Goal: Information Seeking & Learning: Understand process/instructions

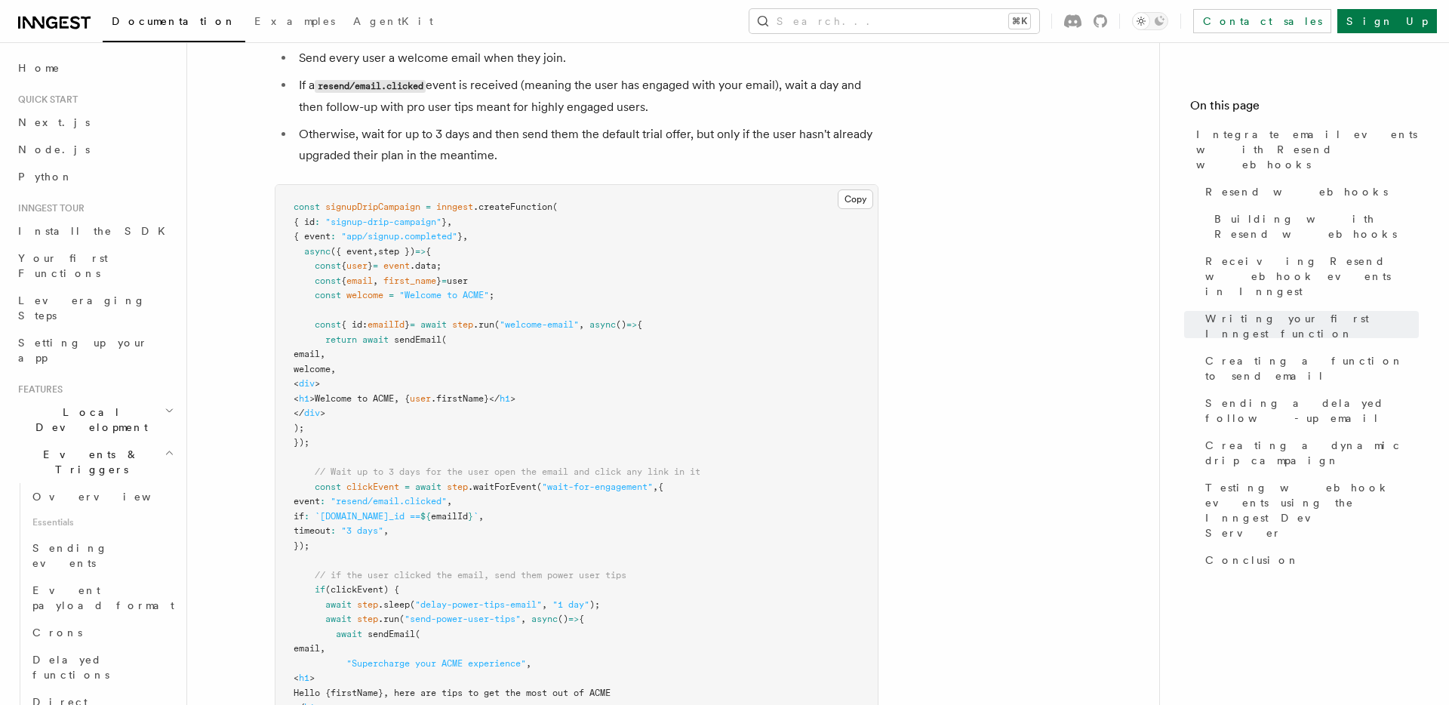
scroll to position [9479, 0]
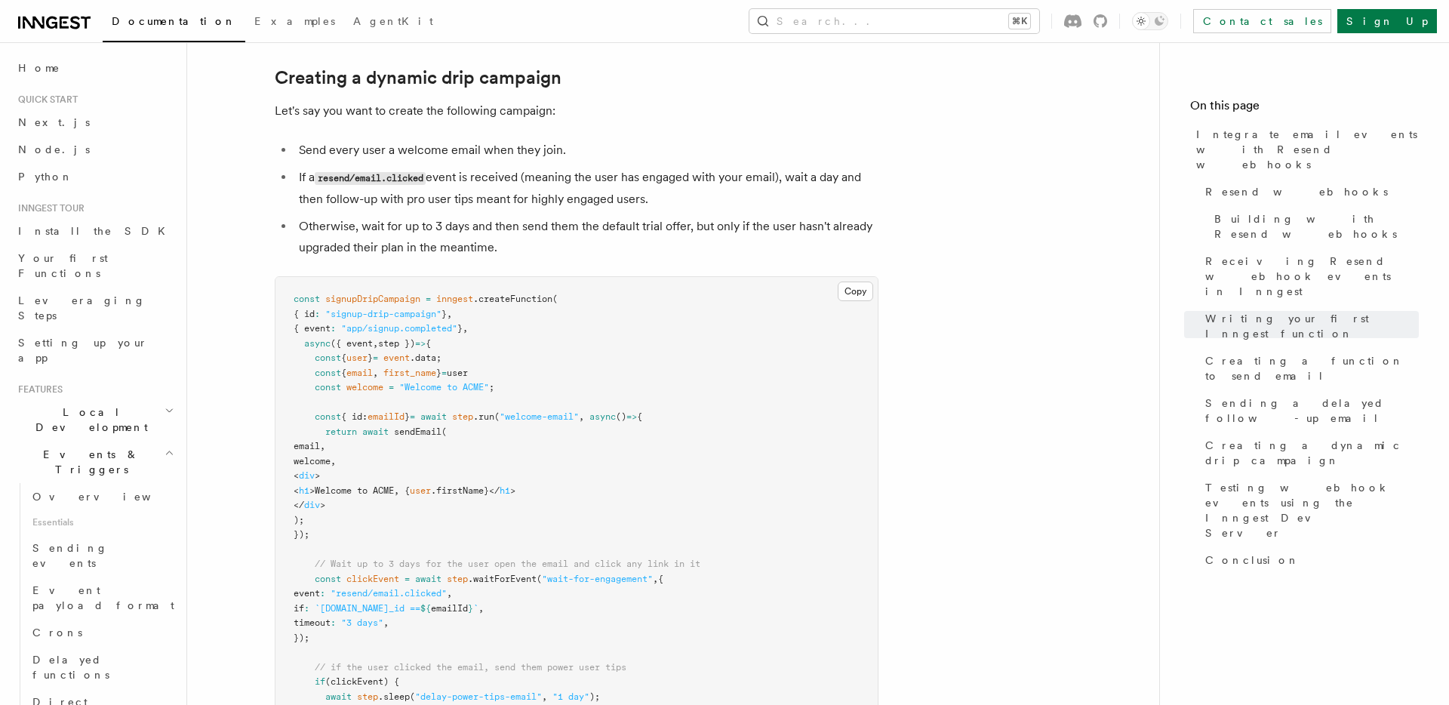
click at [490, 574] on span ".waitForEvent" at bounding box center [502, 579] width 69 height 11
drag, startPoint x: 556, startPoint y: 497, endPoint x: 623, endPoint y: 497, distance: 66.4
click at [623, 574] on span ""wait-for-engagement"" at bounding box center [597, 579] width 111 height 11
click at [447, 588] on span ""resend/email.clicked"" at bounding box center [389, 593] width 116 height 11
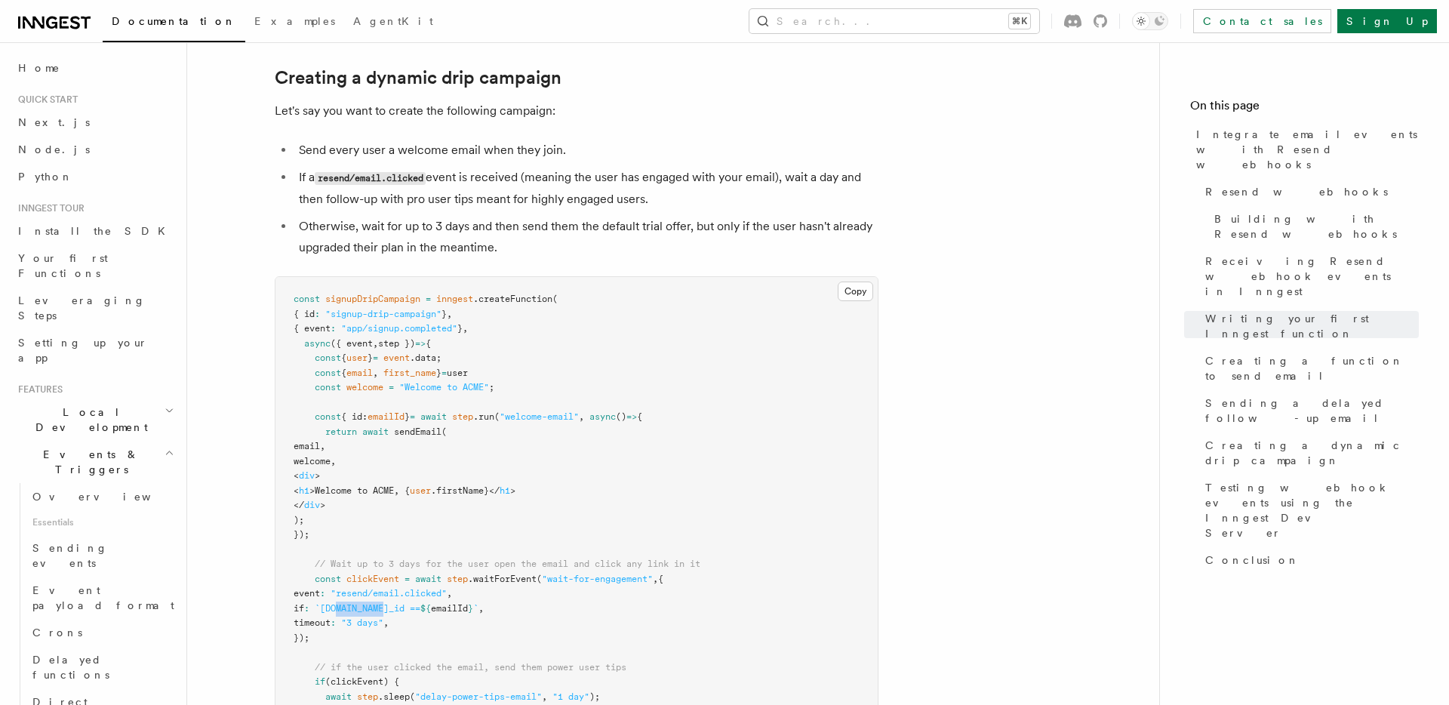
drag, startPoint x: 401, startPoint y: 527, endPoint x: 451, endPoint y: 527, distance: 50.6
click at [420, 603] on span "`[DOMAIN_NAME]_id ==" at bounding box center [368, 608] width 106 height 11
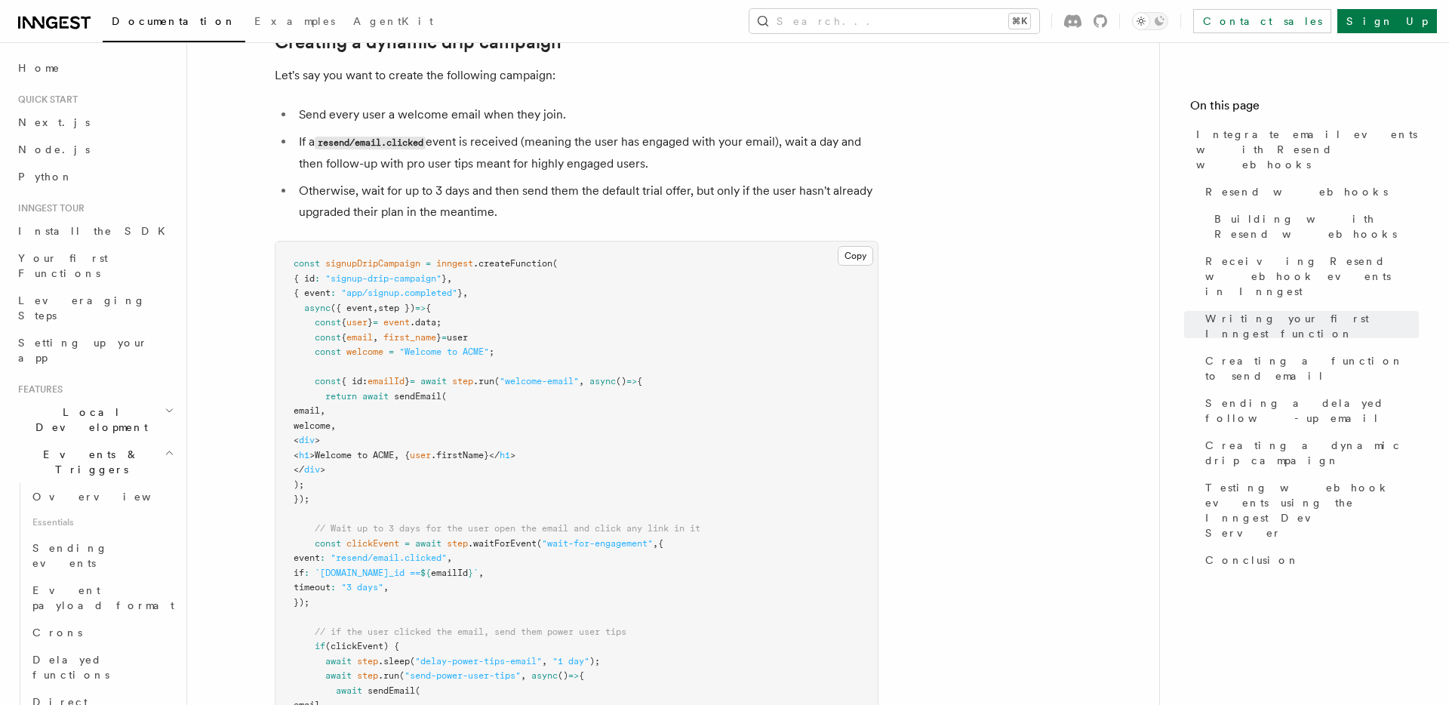
scroll to position [9519, 0]
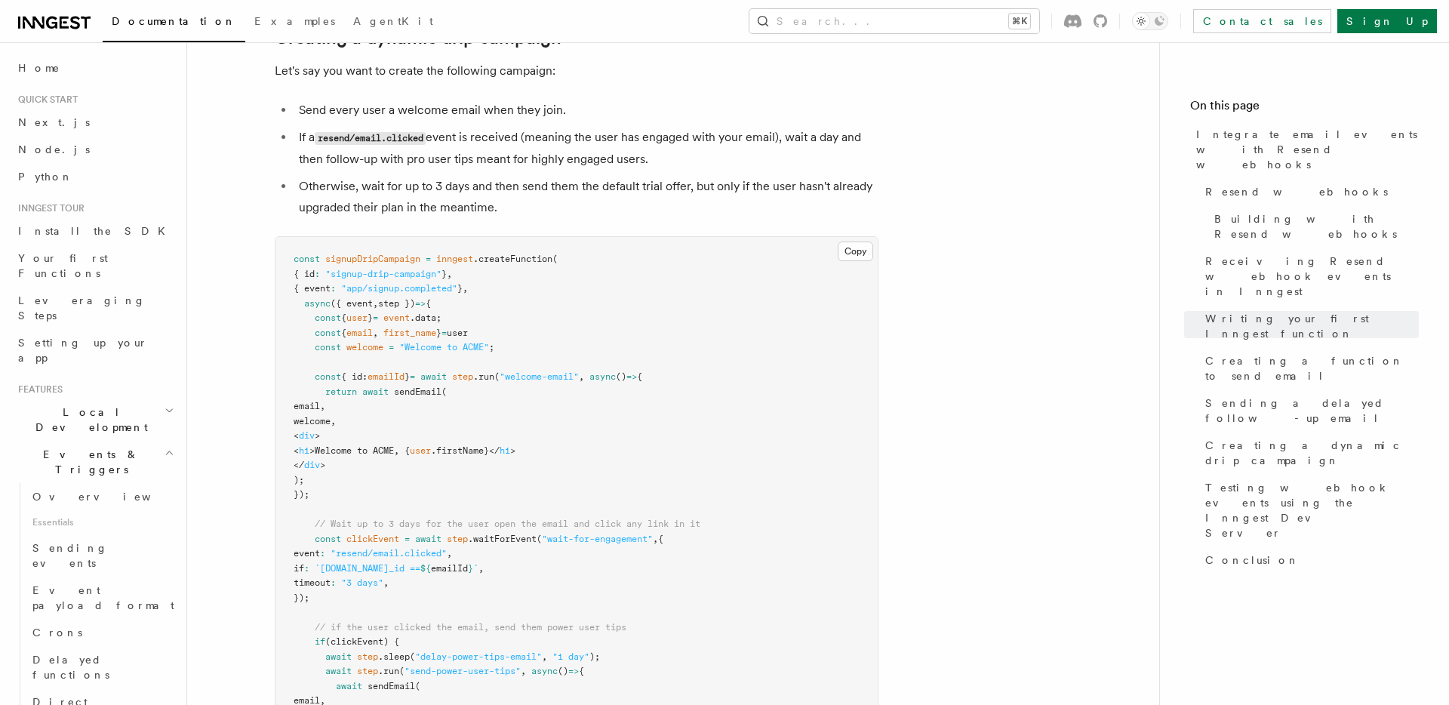
drag, startPoint x: 334, startPoint y: 543, endPoint x: 483, endPoint y: 545, distance: 148.7
click at [483, 622] on span "// if the user clicked the email, send them power user tips" at bounding box center [471, 627] width 312 height 11
drag, startPoint x: 573, startPoint y: 546, endPoint x: 430, endPoint y: 544, distance: 142.6
click at [430, 622] on span "// if the user clicked the email, send them power user tips" at bounding box center [471, 627] width 312 height 11
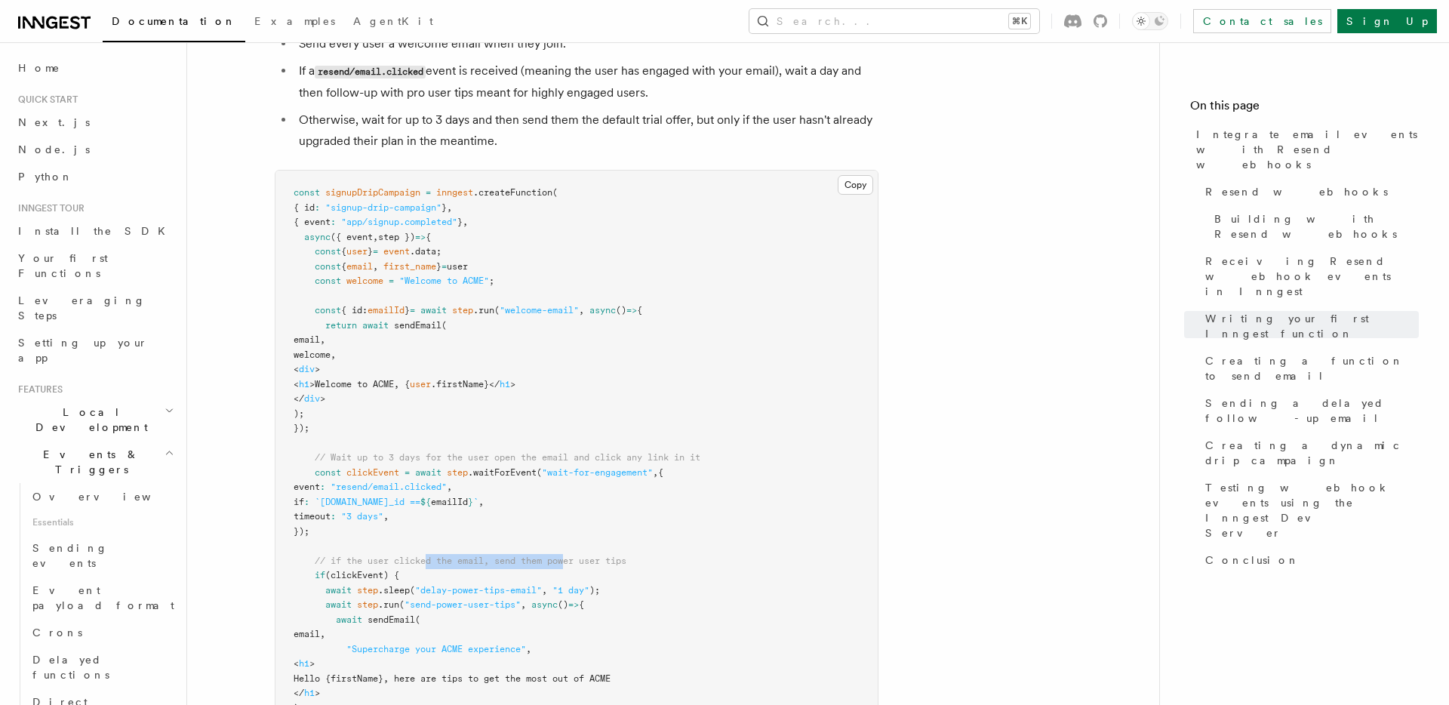
scroll to position [9597, 0]
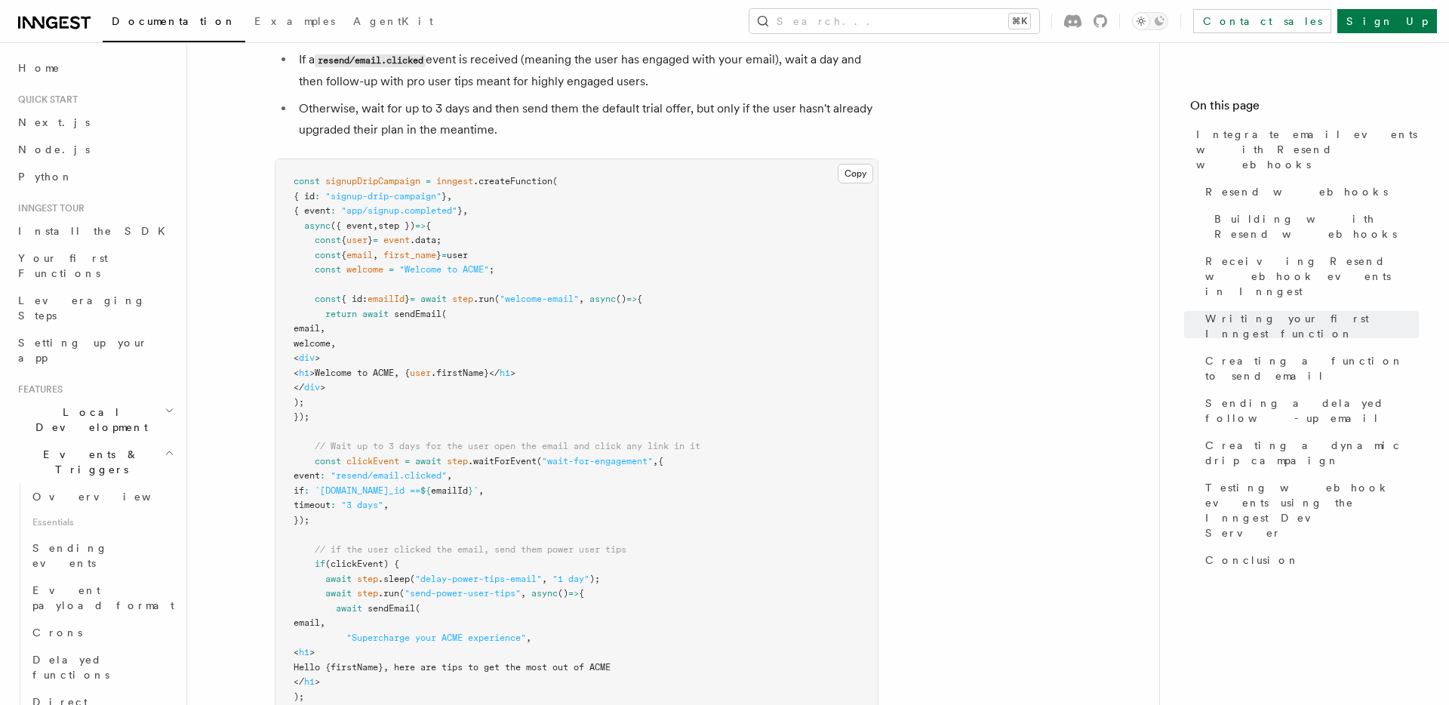
click at [717, 547] on pre "const signupDripCampaign = inngest .createFunction ( { id : "signup-drip-campai…" at bounding box center [576, 608] width 602 height 899
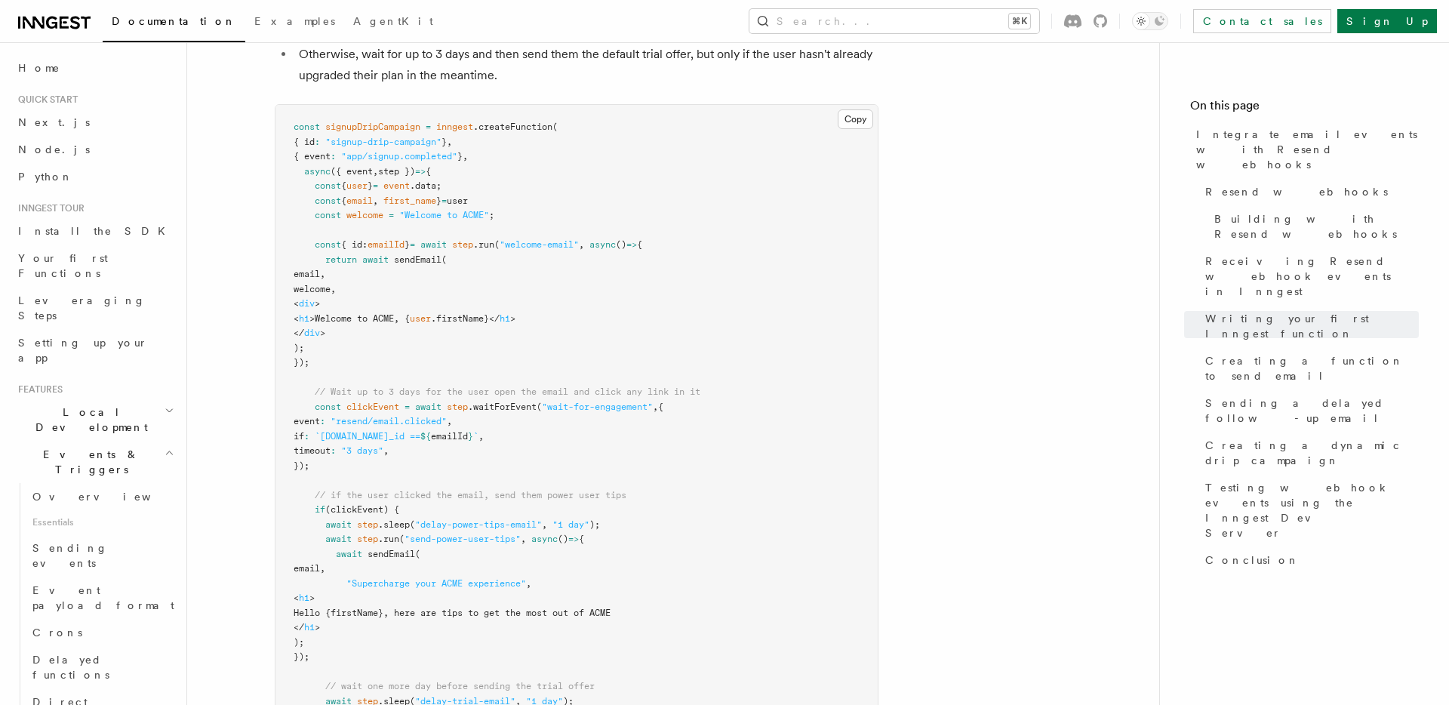
scroll to position [9677, 0]
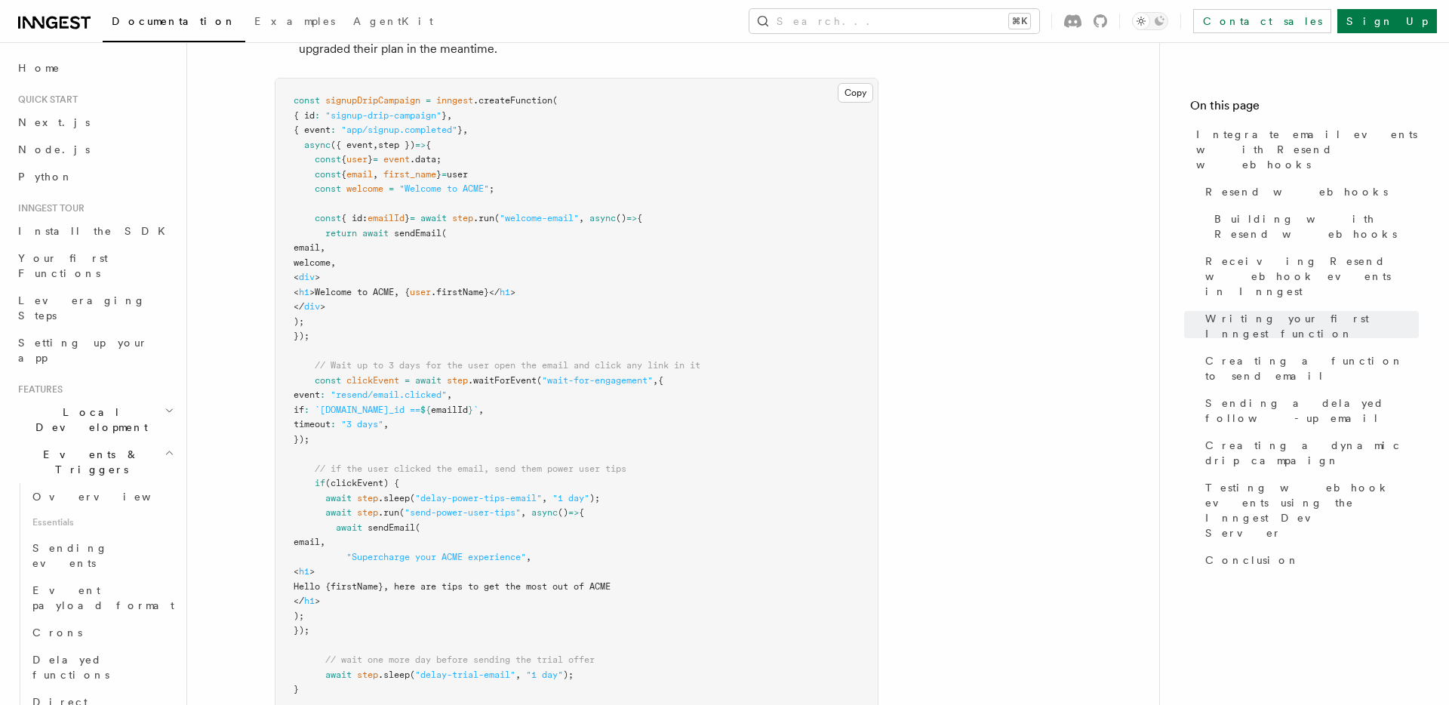
click at [37, 23] on icon at bounding box center [54, 23] width 72 height 18
click at [491, 460] on pre "const signupDripCampaign = inngest .createFunction ( { id : "signup-drip-campai…" at bounding box center [576, 527] width 602 height 899
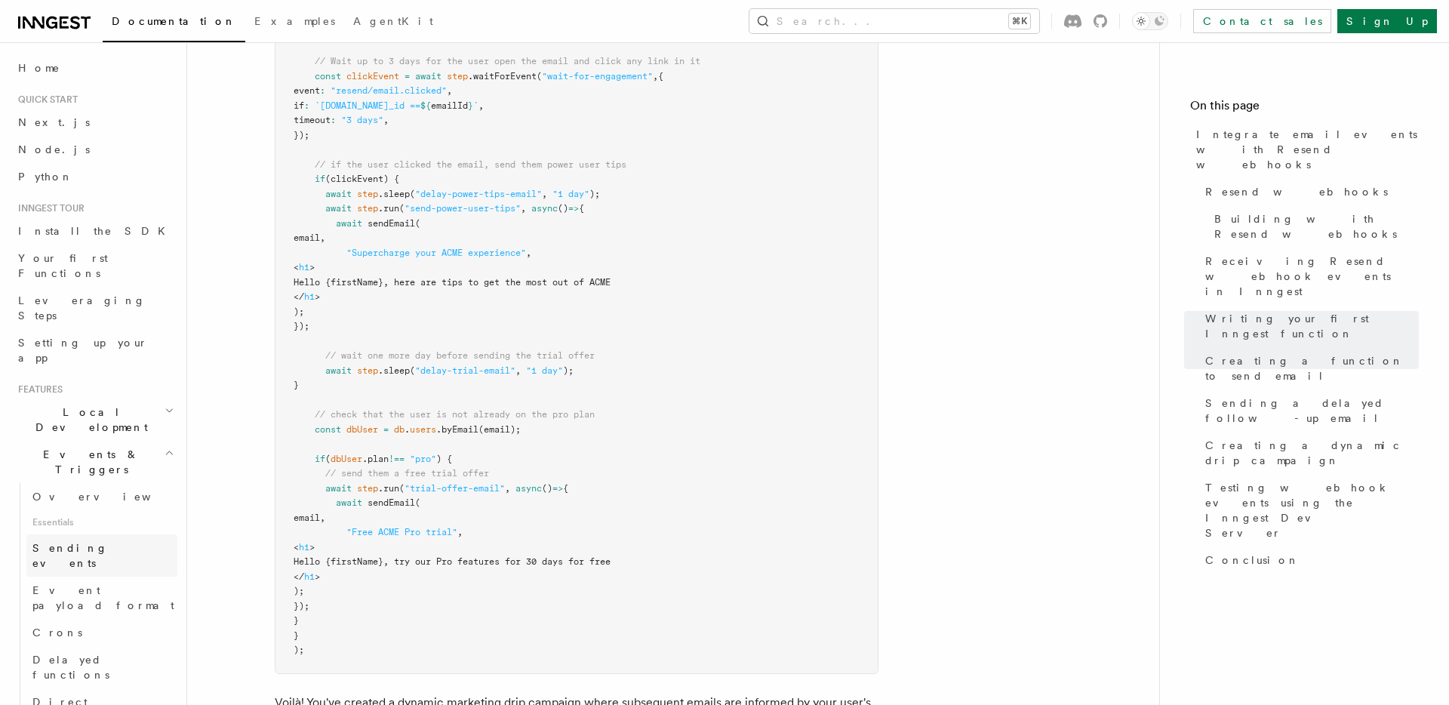
scroll to position [9982, 0]
